Goal: Transaction & Acquisition: Purchase product/service

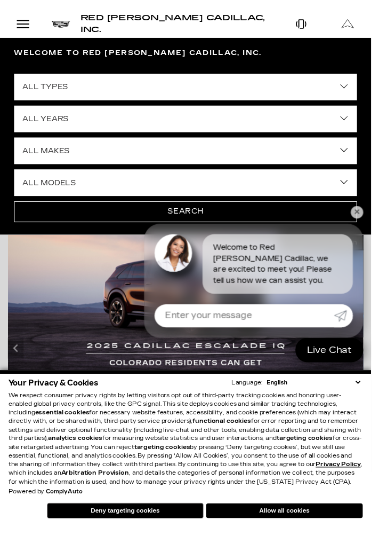
click at [36, 120] on select "All Years 2026 2025 2024 2023 2022 2021 2020 2019 2018 2017 2013" at bounding box center [189, 121] width 351 height 27
select select "2026"
click at [14, 108] on select "All Years 2026 2025 2024 2023 2022 2021 2020 2019 2018 2017 2013" at bounding box center [189, 121] width 351 height 27
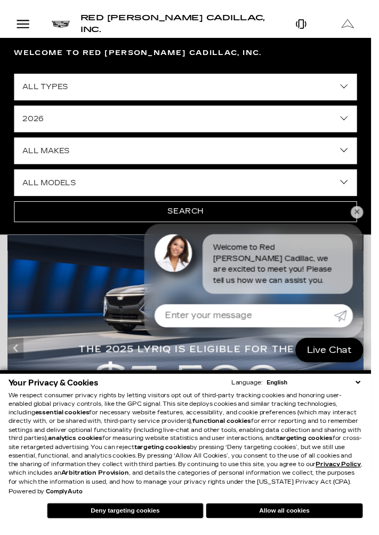
click at [35, 153] on select "All Makes Cadillac" at bounding box center [189, 153] width 351 height 27
select select "Cadillac"
click at [14, 140] on select "All Makes Cadillac" at bounding box center [189, 153] width 351 height 27
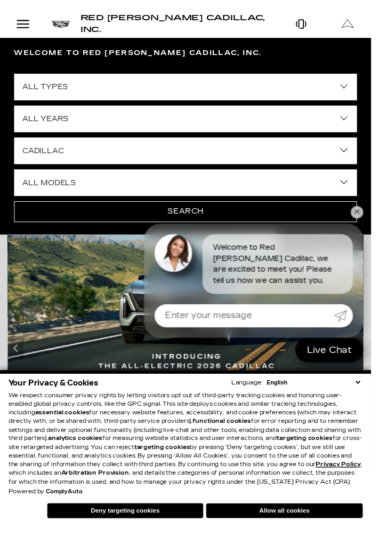
click at [31, 188] on select "All Models ESCALADE IQ ESCALADE IQL LYRIQ VISTIQ" at bounding box center [189, 186] width 351 height 27
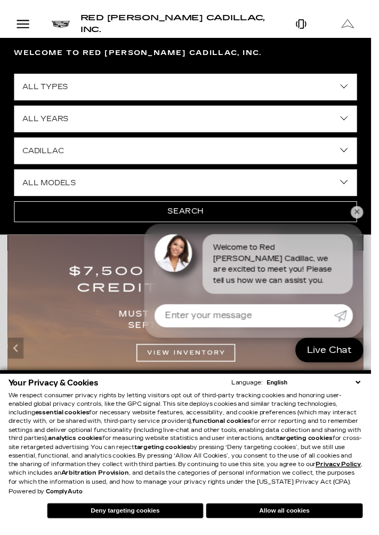
click at [73, 188] on select "All Models ESCALADE IQ ESCALADE IQL LYRIQ VISTIQ" at bounding box center [189, 186] width 351 height 27
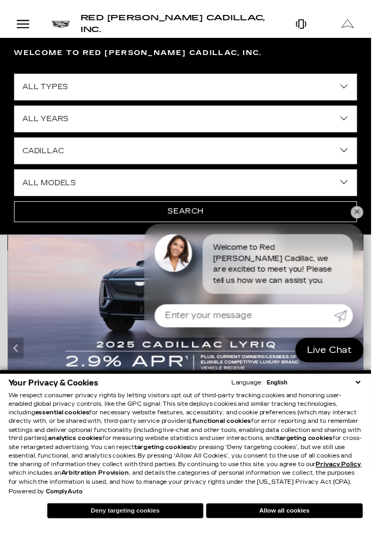
click at [125, 529] on button "Deny targeting cookies" at bounding box center [128, 521] width 160 height 16
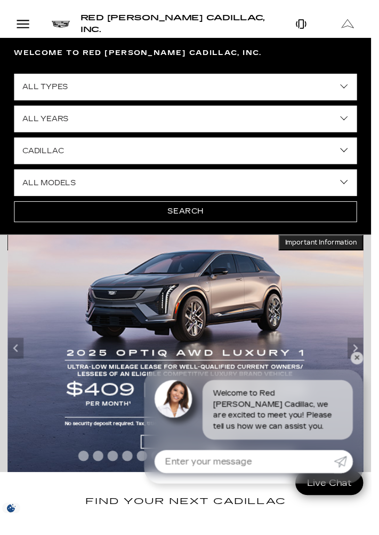
click at [371, 372] on link "✕" at bounding box center [365, 365] width 13 height 13
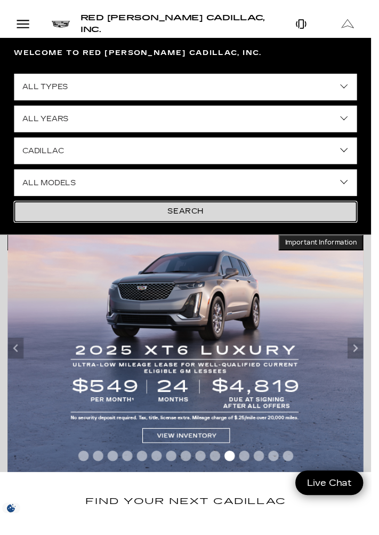
click at [164, 217] on button "Search" at bounding box center [189, 215] width 351 height 21
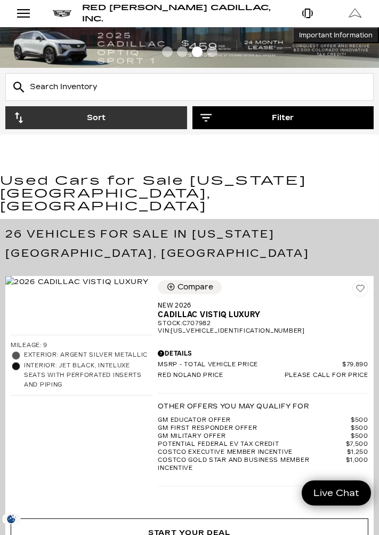
click at [235, 123] on button "Filter" at bounding box center [284, 117] width 182 height 23
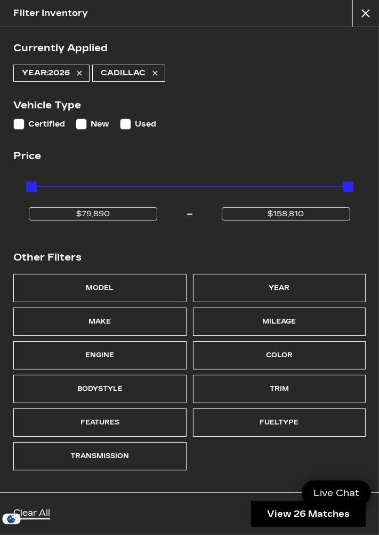
click at [83, 124] on input "New" at bounding box center [81, 123] width 11 height 11
checkbox input "true"
click at [274, 514] on link "View 26 Matches" at bounding box center [308, 514] width 115 height 26
